Goal: Task Accomplishment & Management: Manage account settings

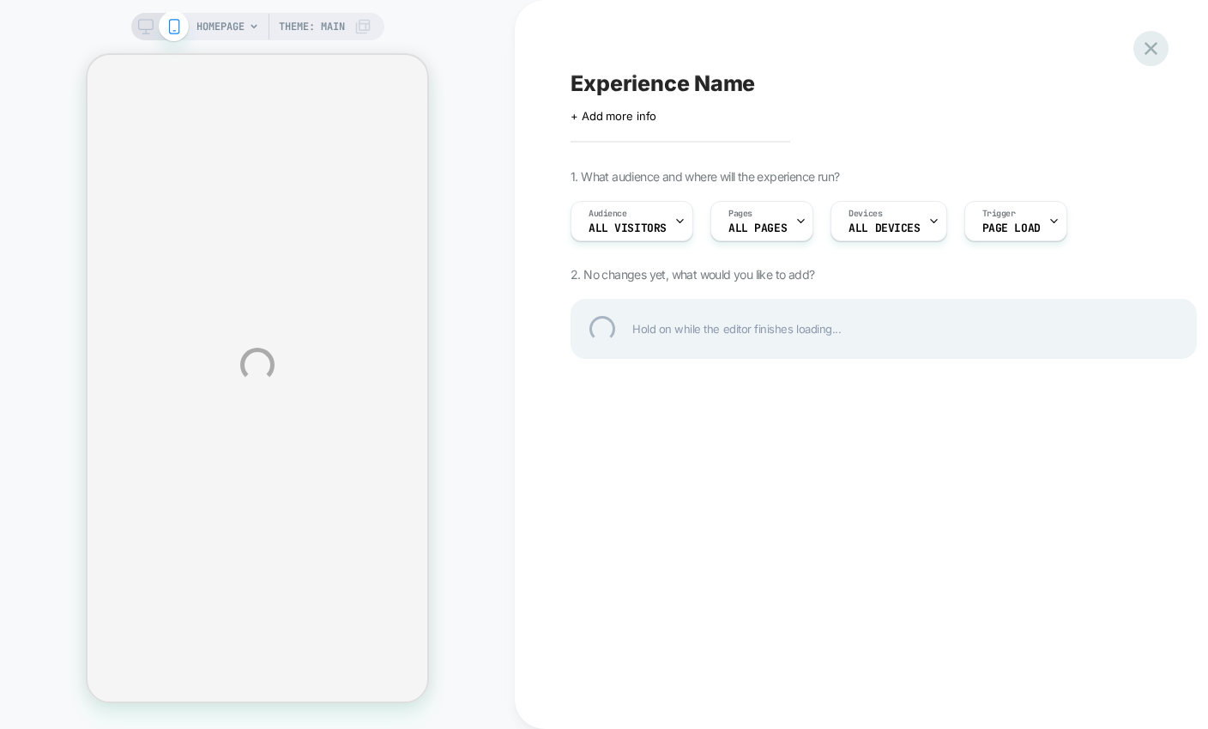
click at [1150, 36] on div at bounding box center [1151, 48] width 35 height 35
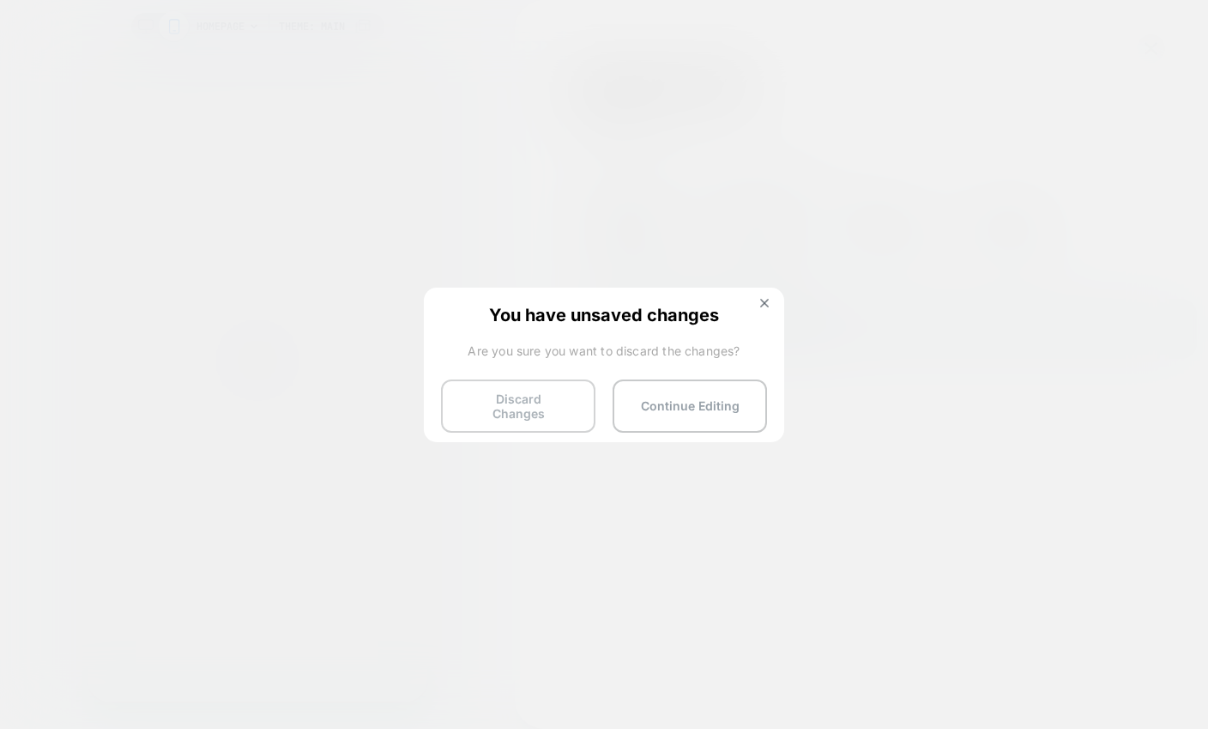
click at [527, 400] on button "Discard Changes" at bounding box center [518, 405] width 154 height 53
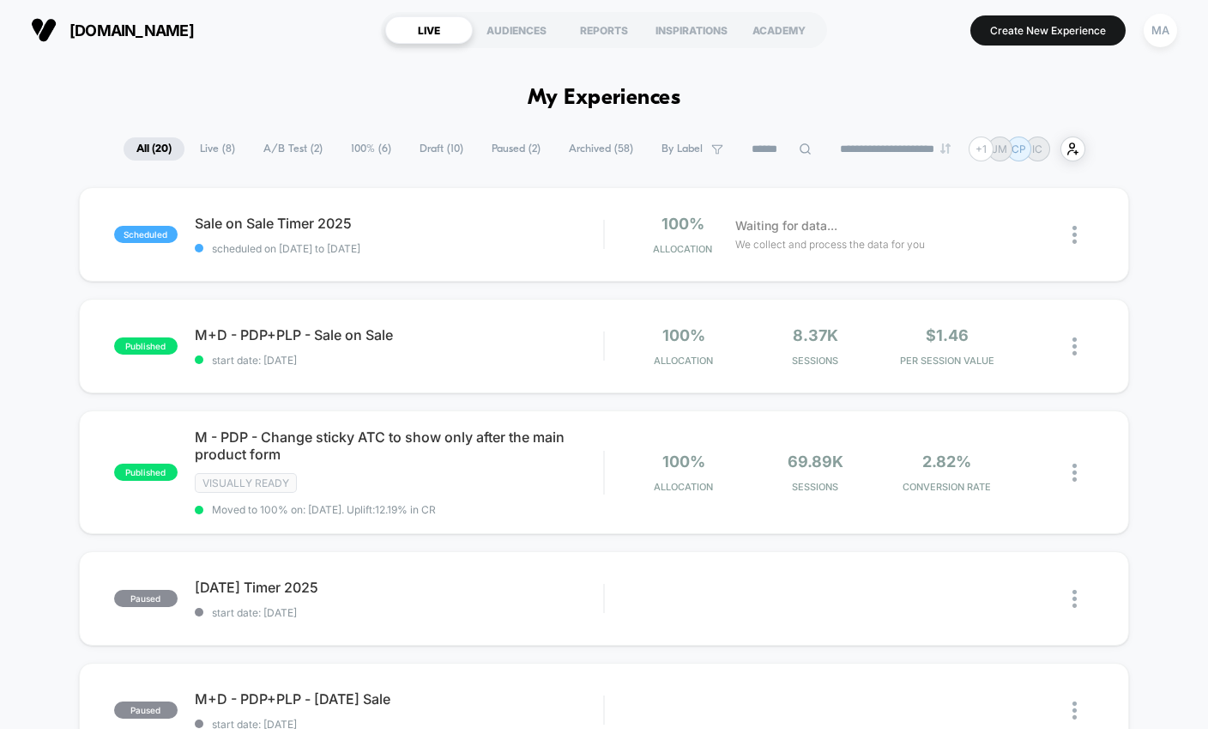
click at [1161, 46] on button "MA" at bounding box center [1161, 30] width 44 height 35
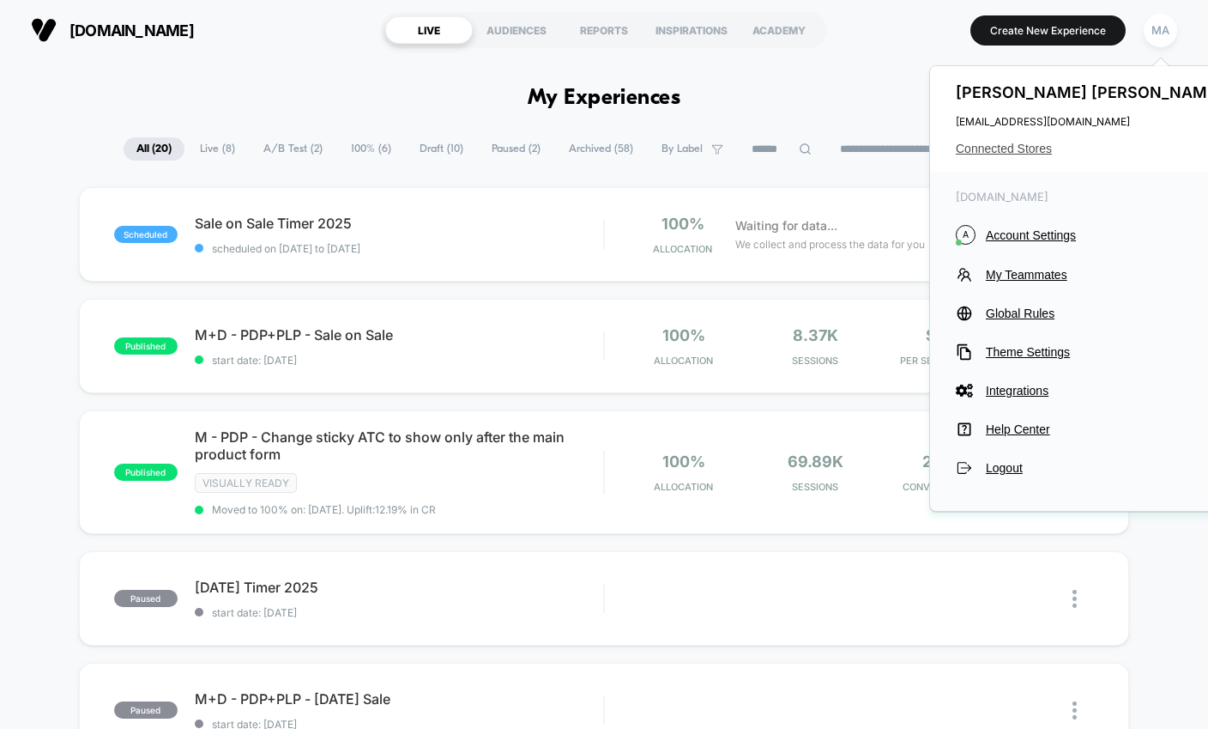
click at [1027, 150] on span "Connected Stores" at bounding box center [1091, 149] width 271 height 14
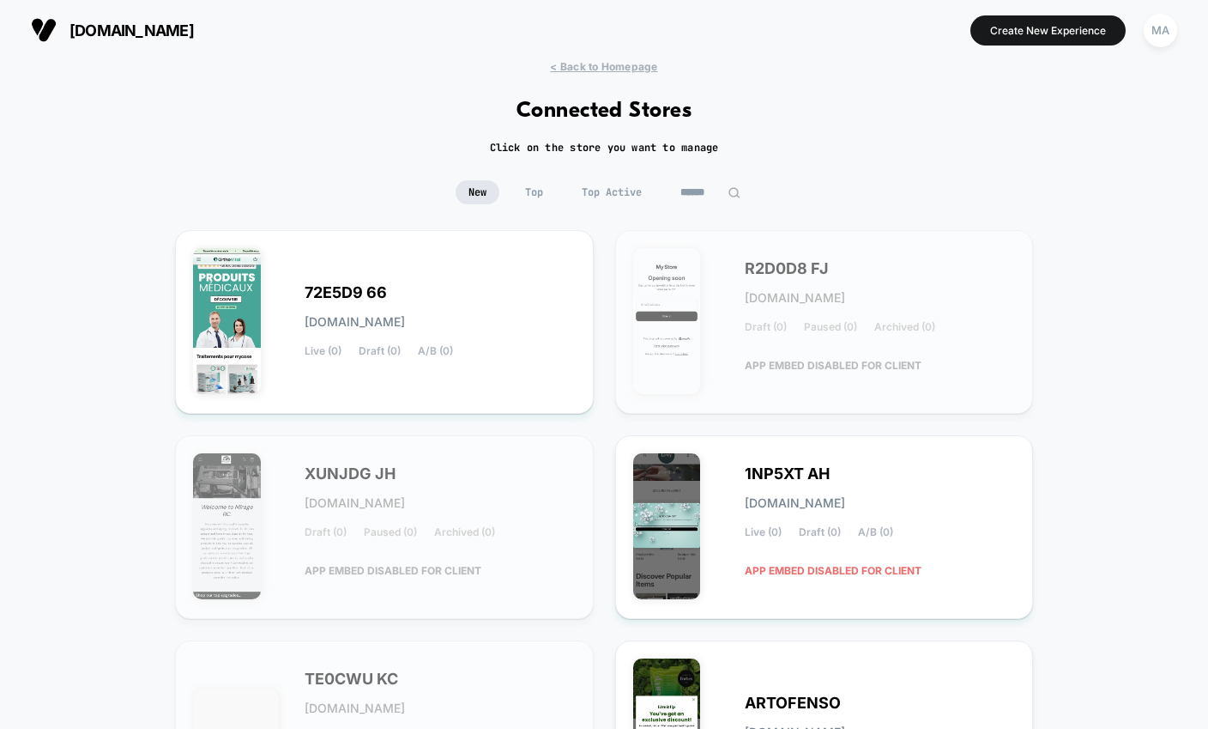
click at [735, 196] on img at bounding box center [734, 192] width 13 height 13
click at [708, 197] on input at bounding box center [711, 192] width 86 height 24
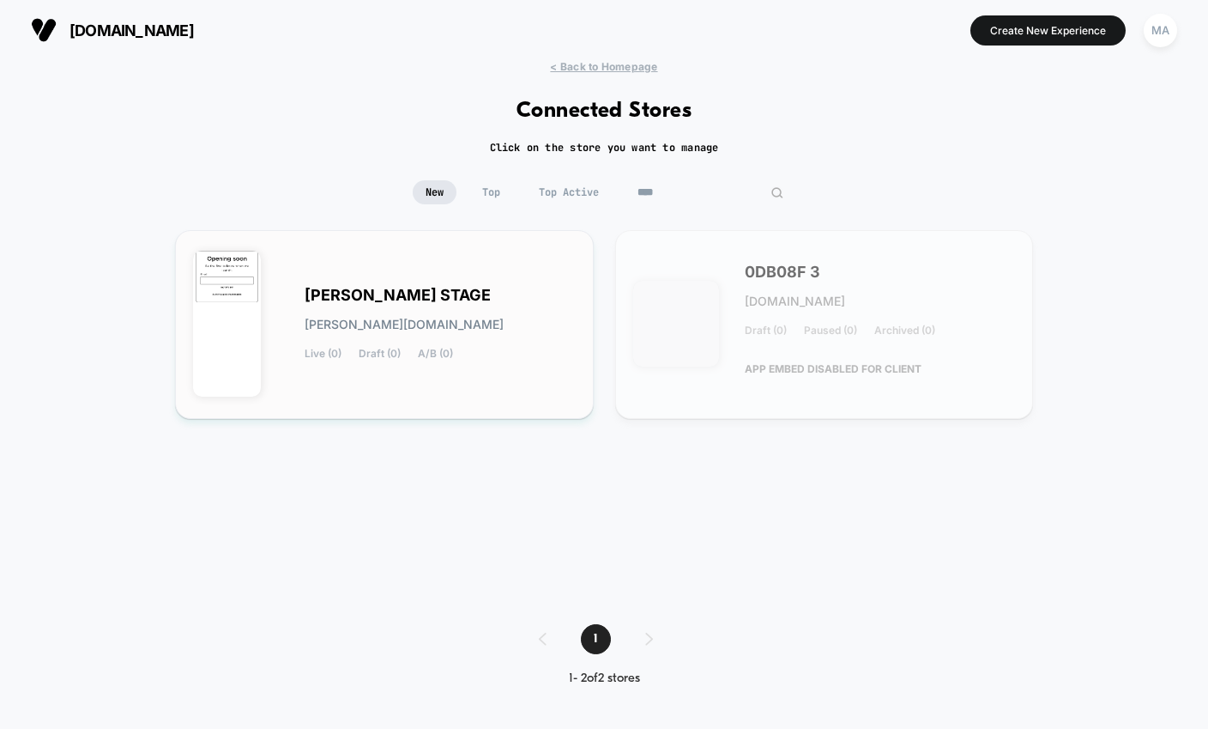
type input "****"
click at [478, 319] on span "[PERSON_NAME][DOMAIN_NAME]" at bounding box center [404, 324] width 199 height 12
